Goal: Information Seeking & Learning: Learn about a topic

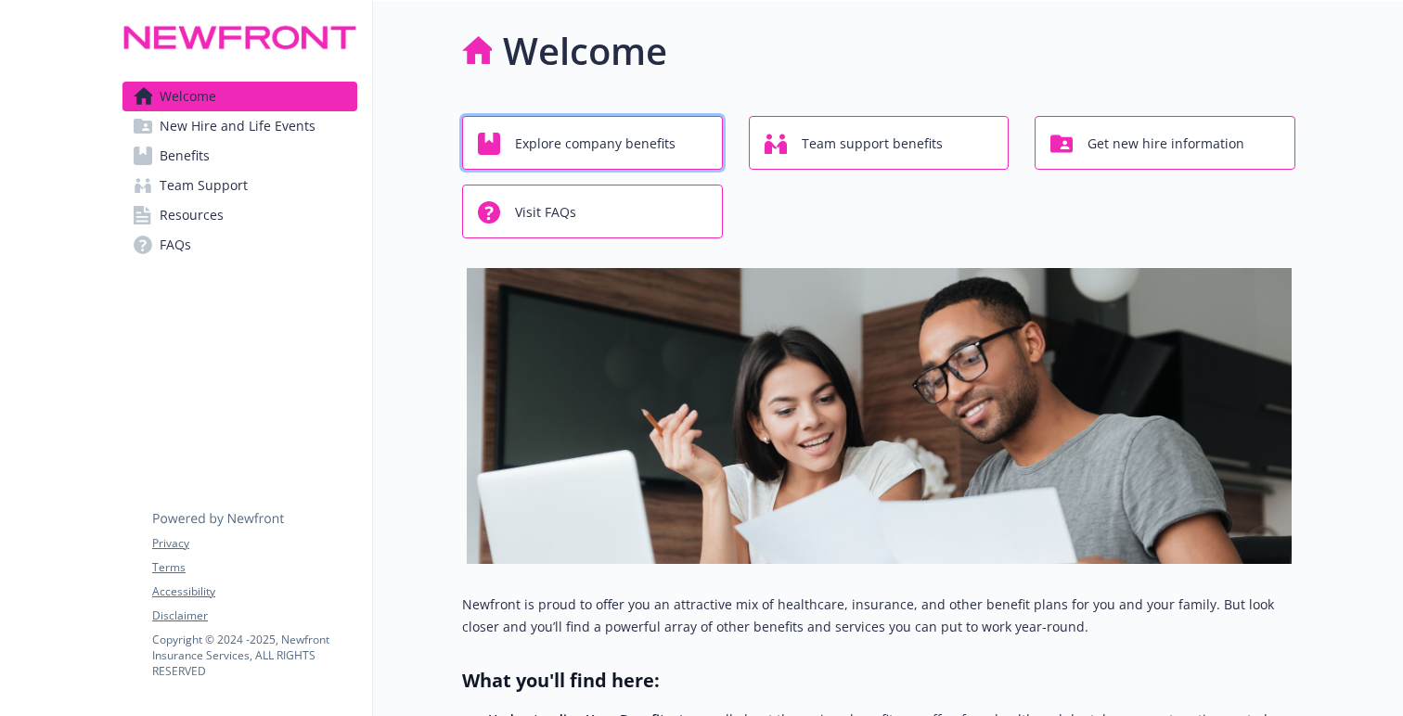
click at [675, 151] on div "Explore company benefits" at bounding box center [595, 143] width 235 height 35
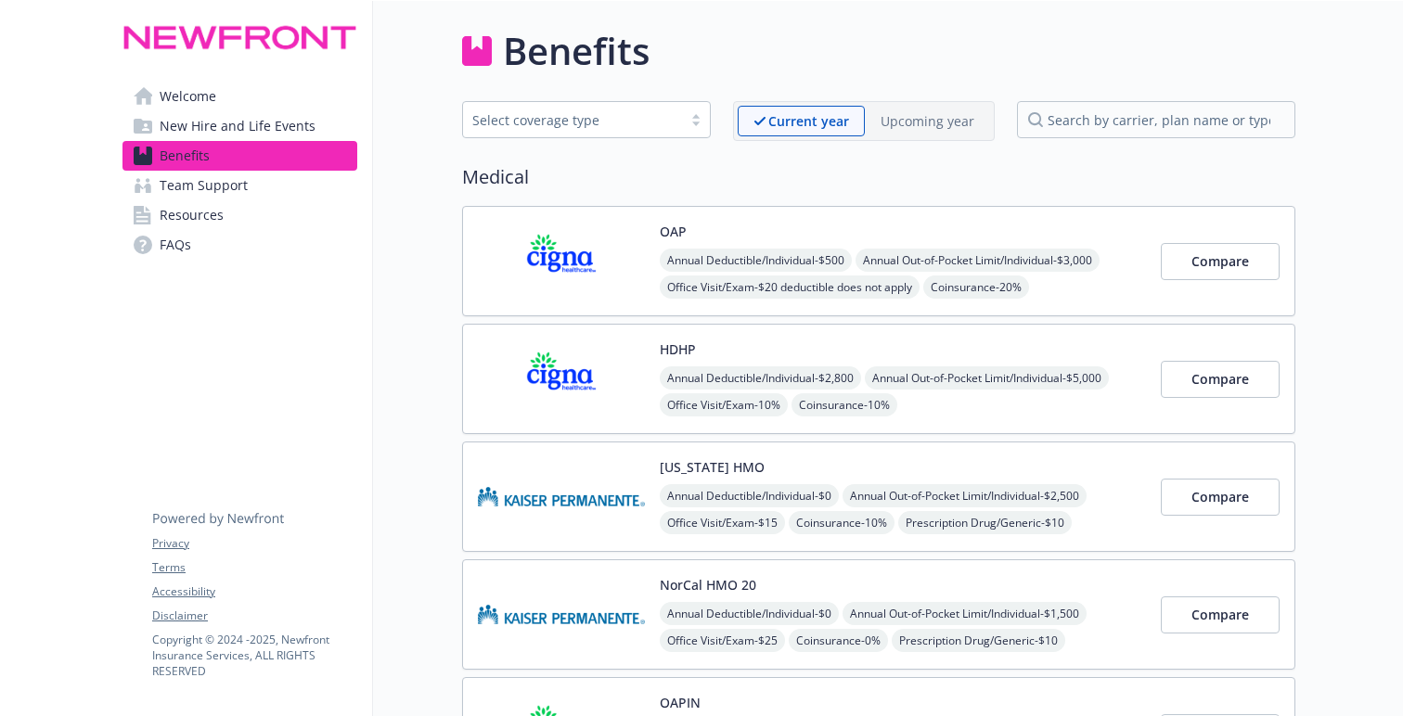
click at [251, 120] on span "New Hire and Life Events" at bounding box center [238, 126] width 156 height 30
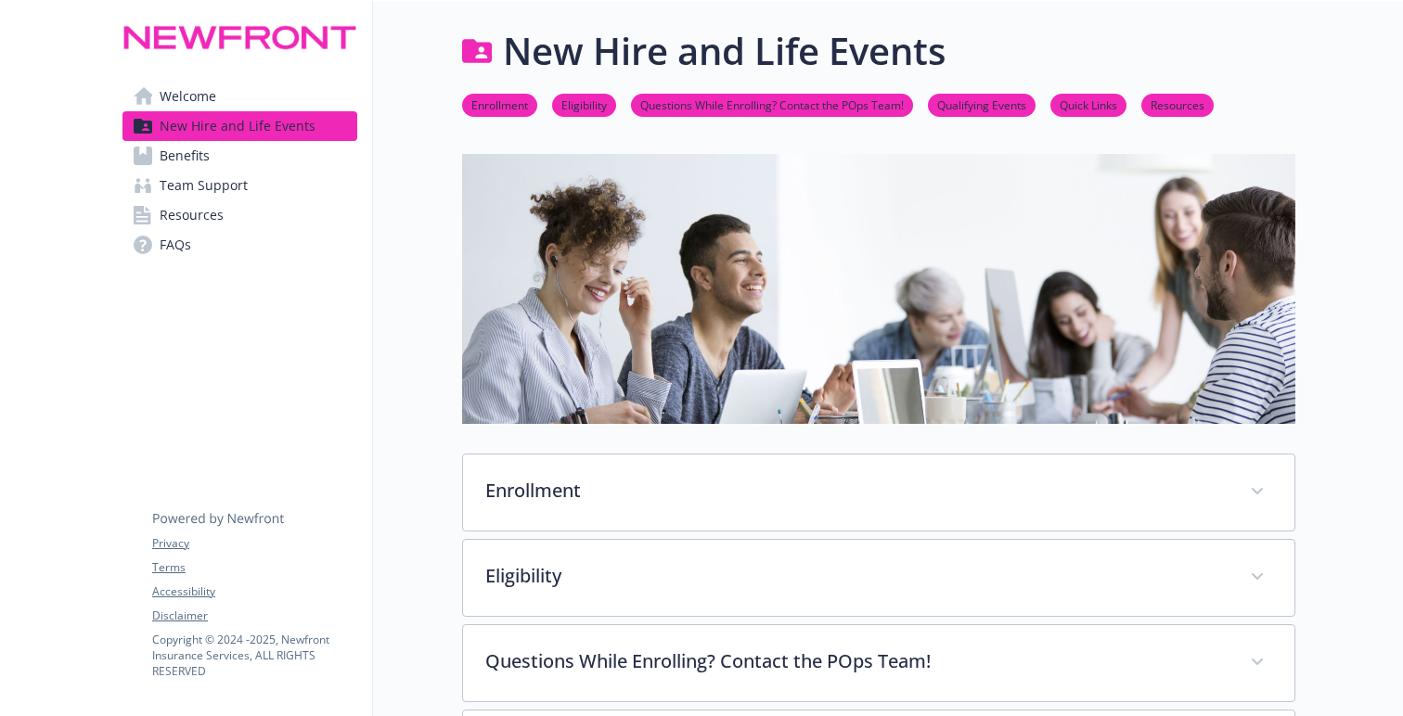
click at [241, 96] on link "Welcome" at bounding box center [239, 97] width 235 height 30
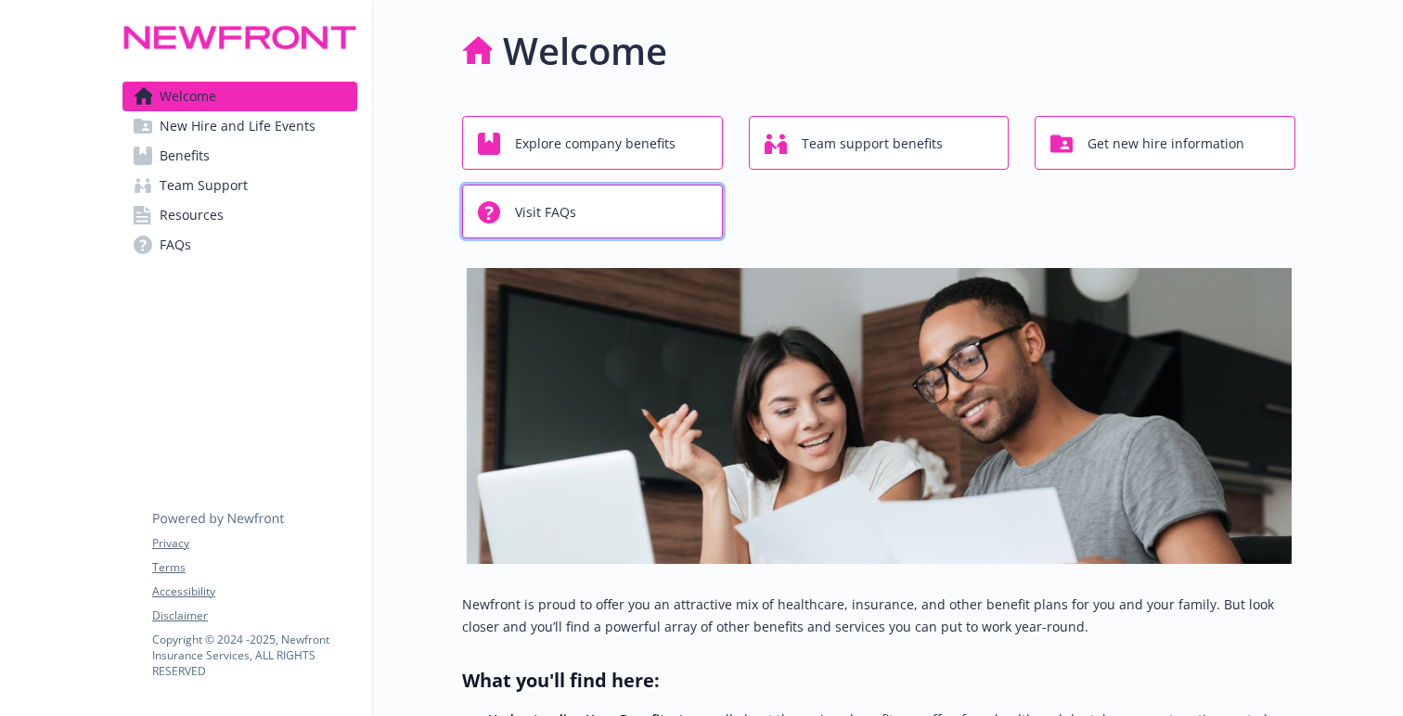
click at [546, 214] on span "Visit FAQs" at bounding box center [545, 212] width 61 height 35
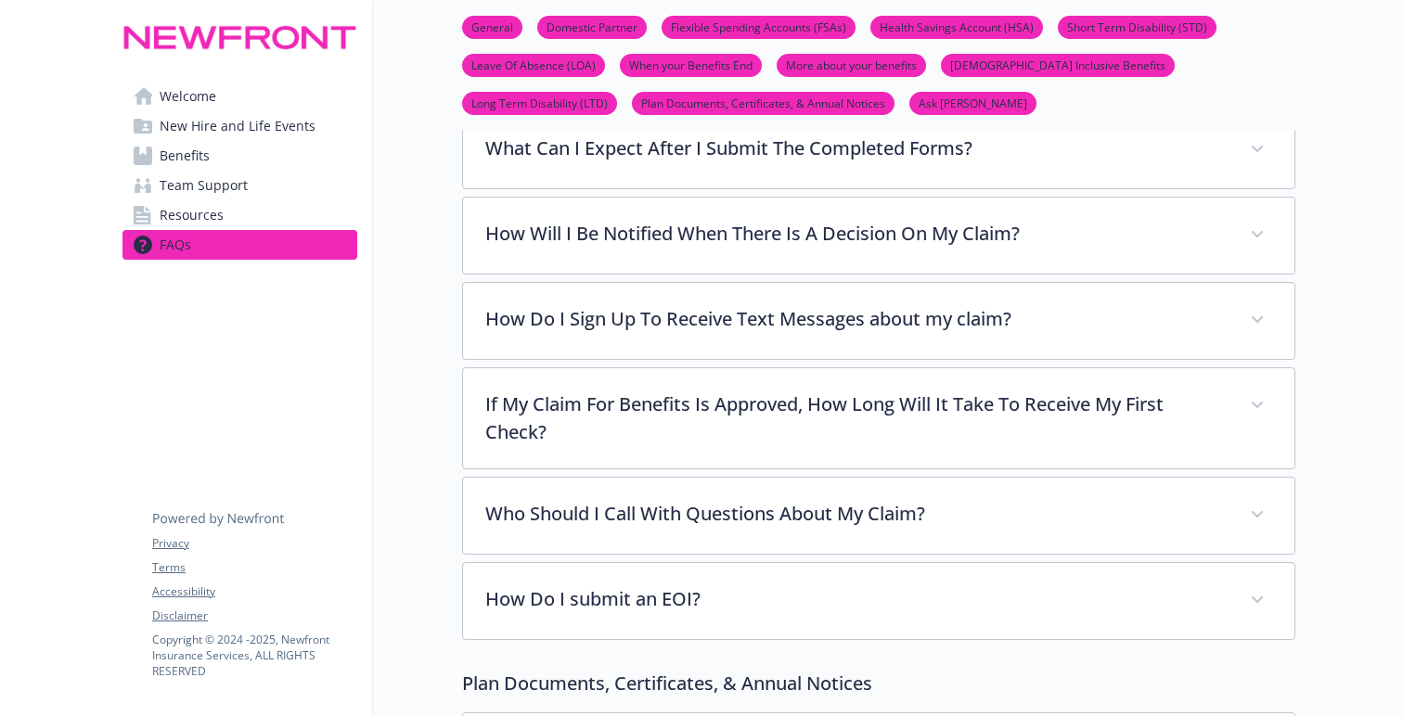
scroll to position [7168, 0]
